Goal: Download file/media

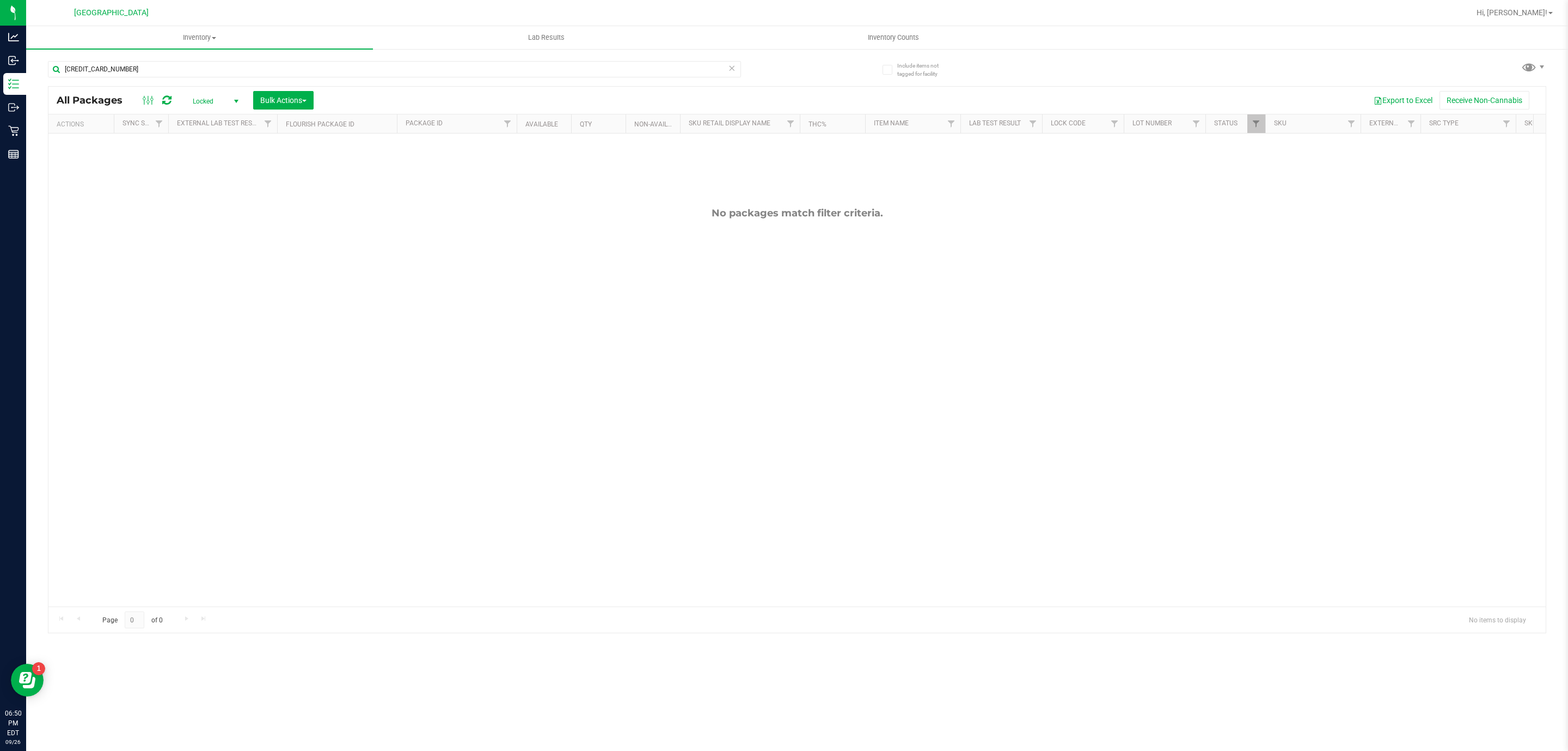
click at [734, 63] on icon at bounding box center [732, 67] width 8 height 13
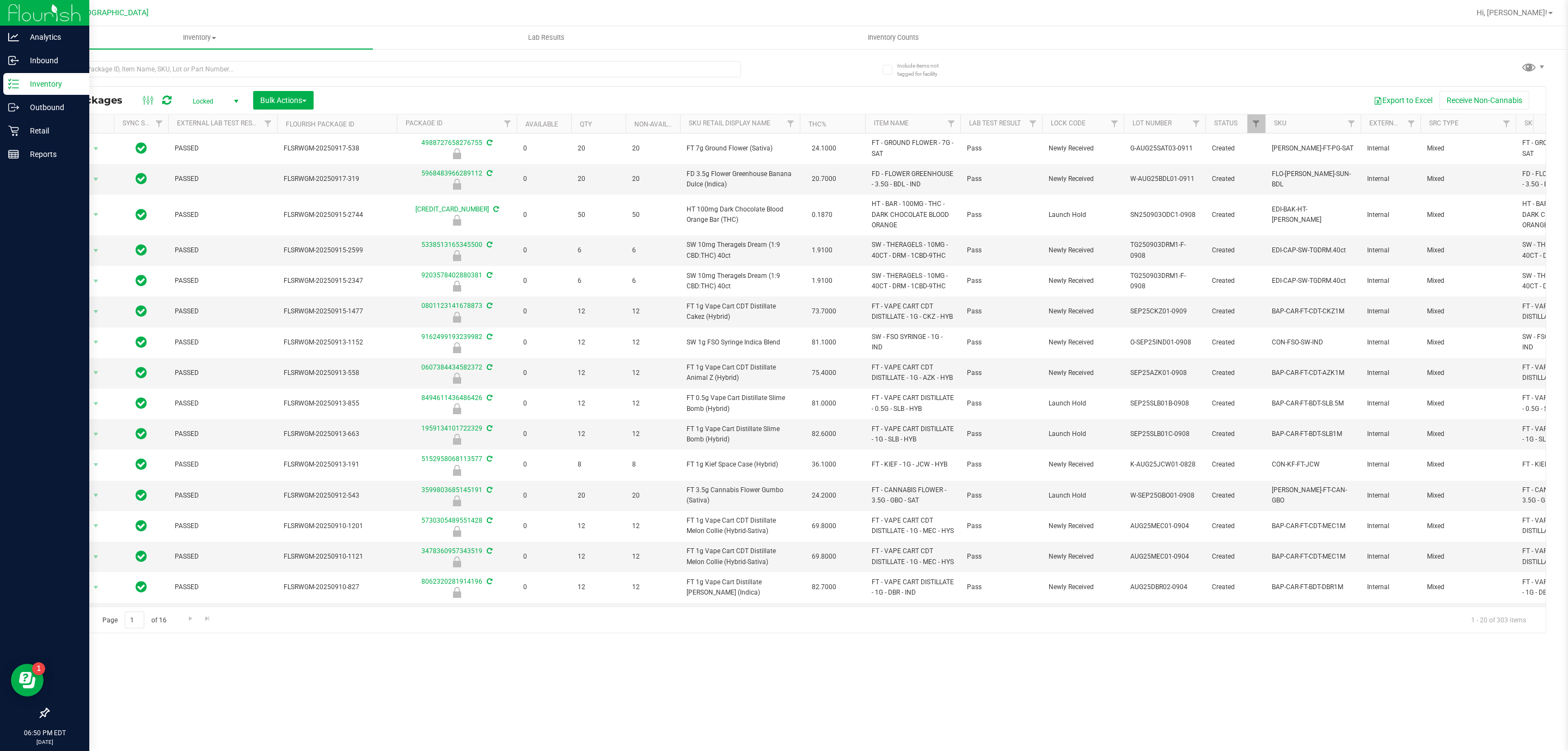
click at [15, 79] on icon at bounding box center [14, 84] width 11 height 11
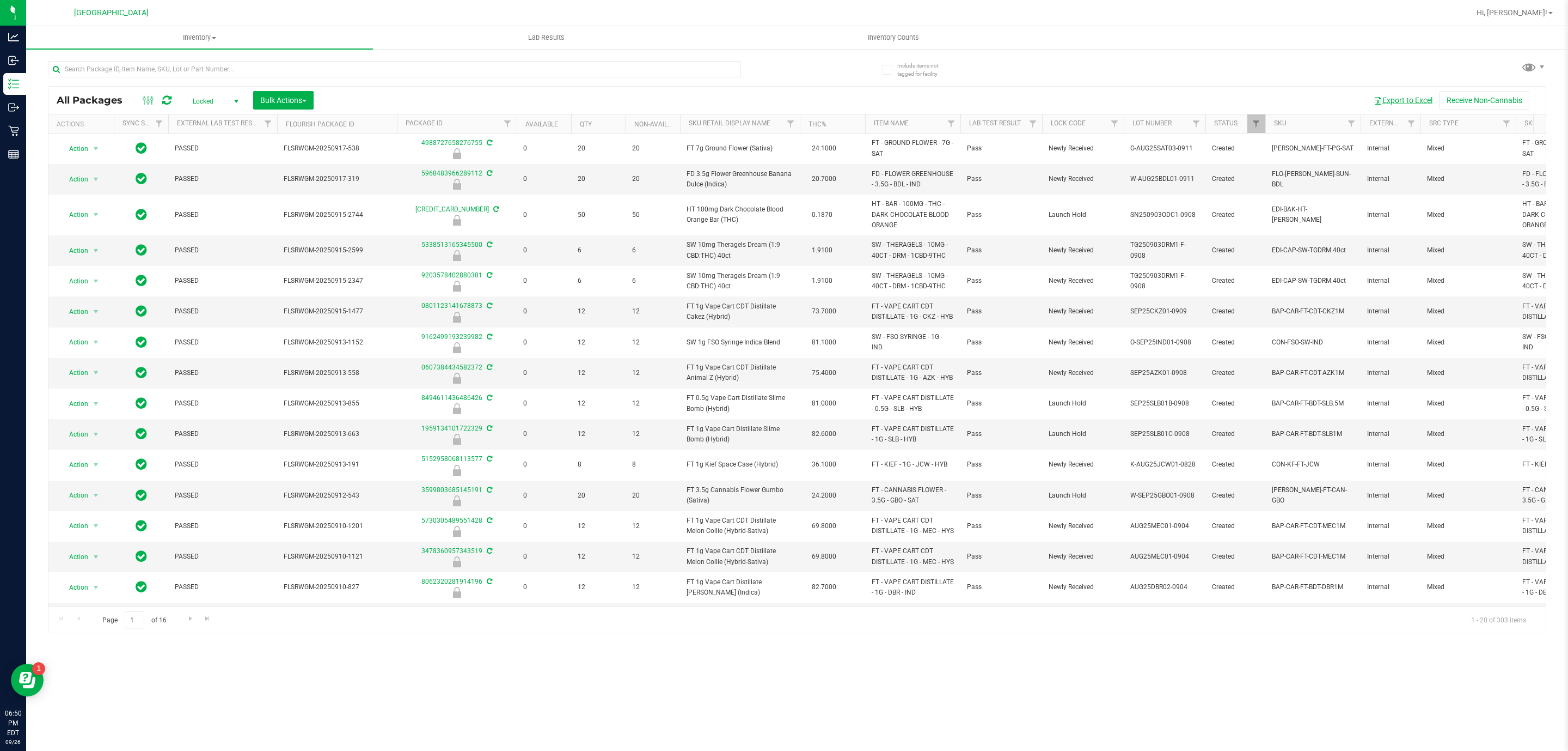
click at [1407, 100] on button "Export to Excel" at bounding box center [1403, 100] width 73 height 19
click at [1407, 95] on button "Export to Excel" at bounding box center [1403, 100] width 73 height 19
click at [1408, 100] on button "Export to Excel" at bounding box center [1403, 100] width 73 height 19
click at [1412, 89] on div "All Packages Locked Active Only Lab Samples Locked All External Internal Bulk A…" at bounding box center [797, 99] width 1498 height 27
click at [1404, 99] on button "Export to Excel" at bounding box center [1403, 100] width 73 height 19
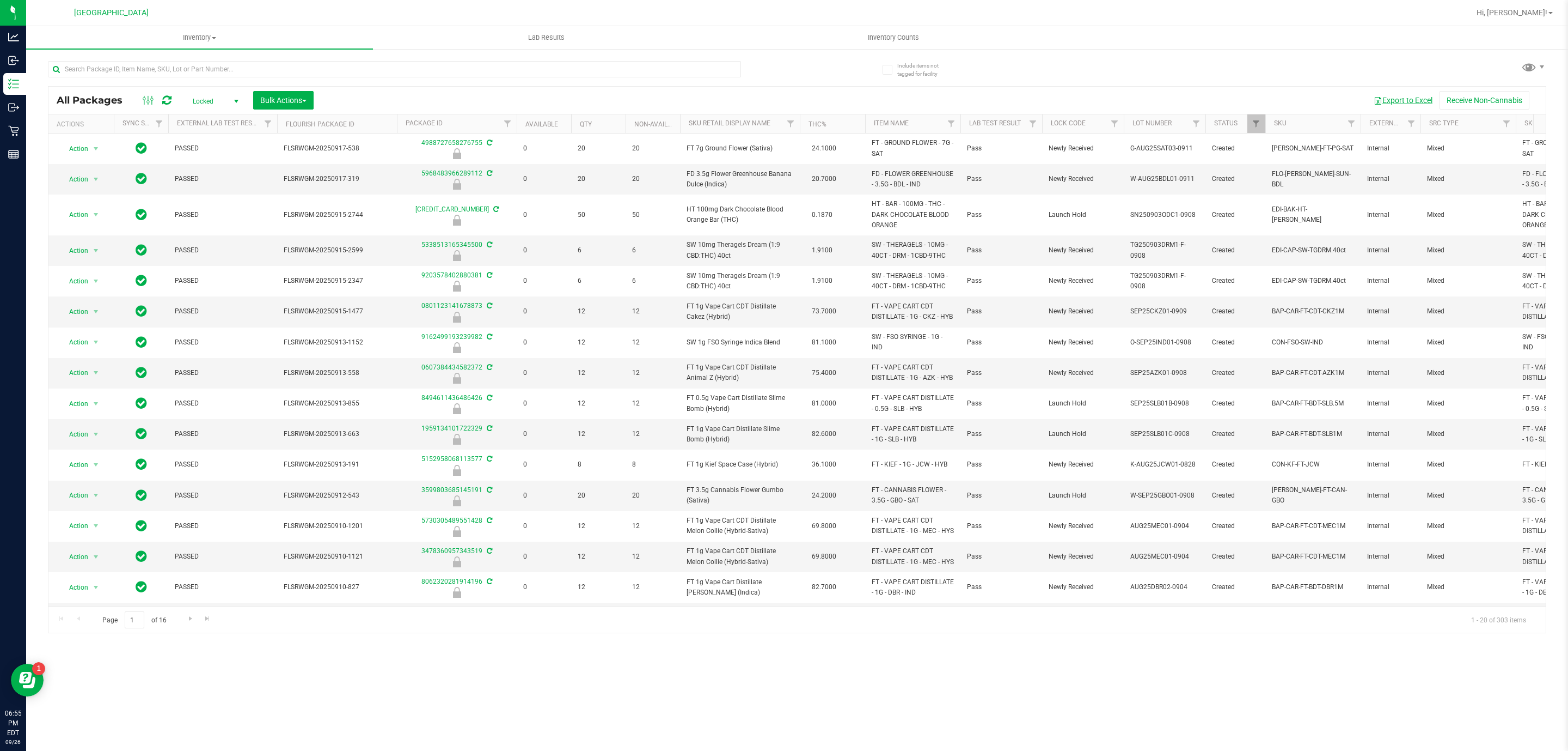
click at [1407, 100] on button "Export to Excel" at bounding box center [1403, 100] width 73 height 19
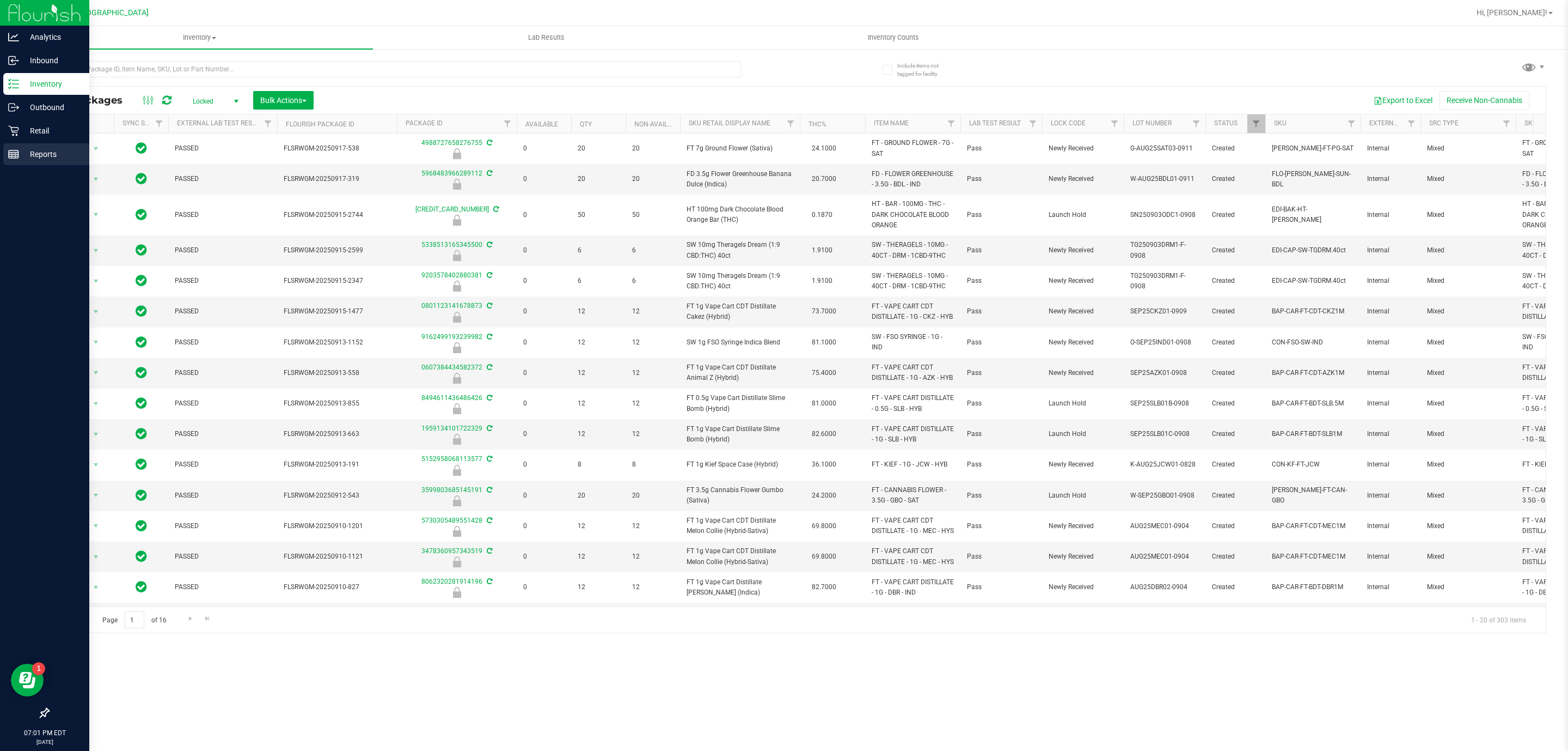
click at [29, 151] on p "Reports" at bounding box center [51, 154] width 65 height 13
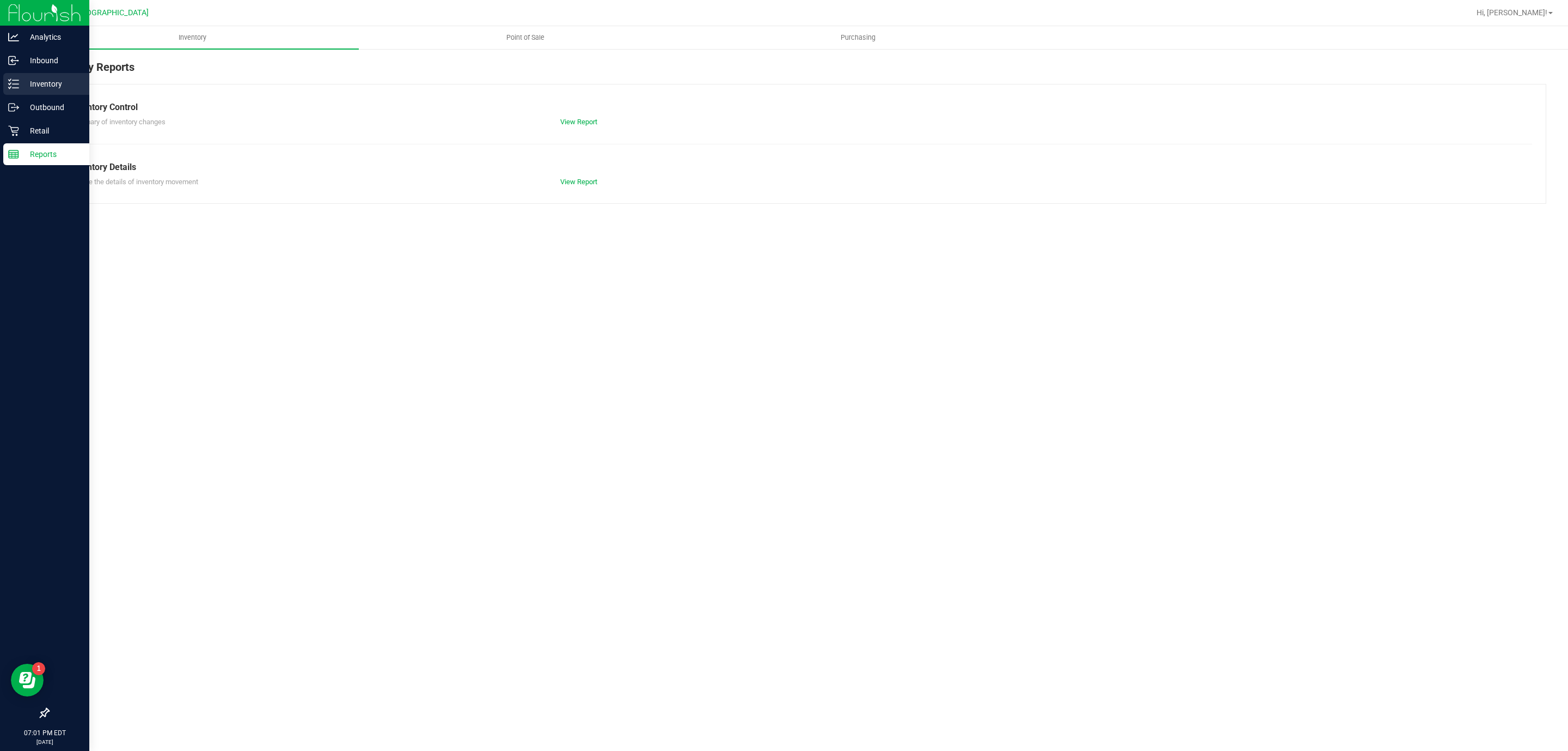
click at [39, 76] on div "Inventory" at bounding box center [45, 83] width 86 height 22
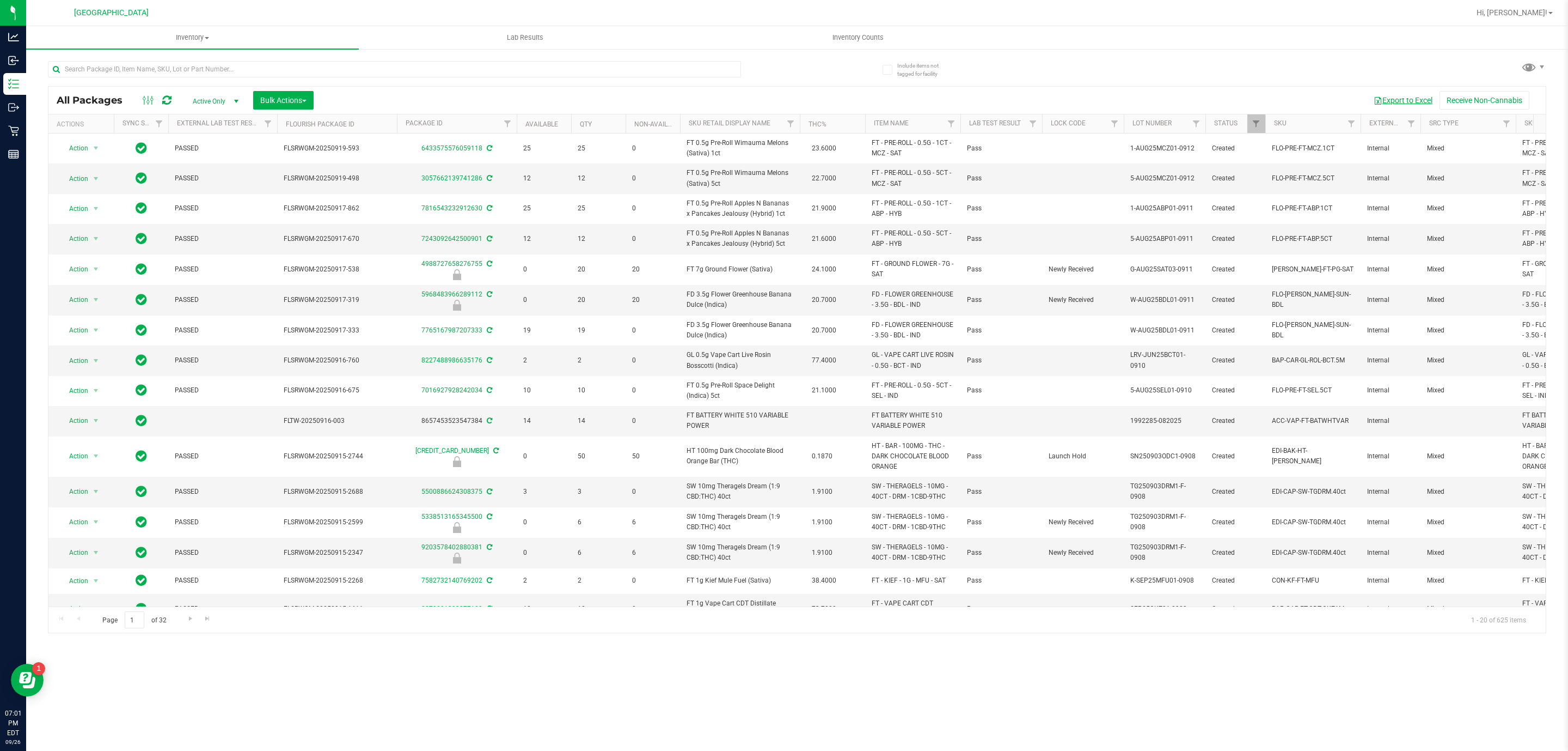
click at [1417, 98] on button "Export to Excel" at bounding box center [1403, 100] width 73 height 19
